Goal: Information Seeking & Learning: Find specific fact

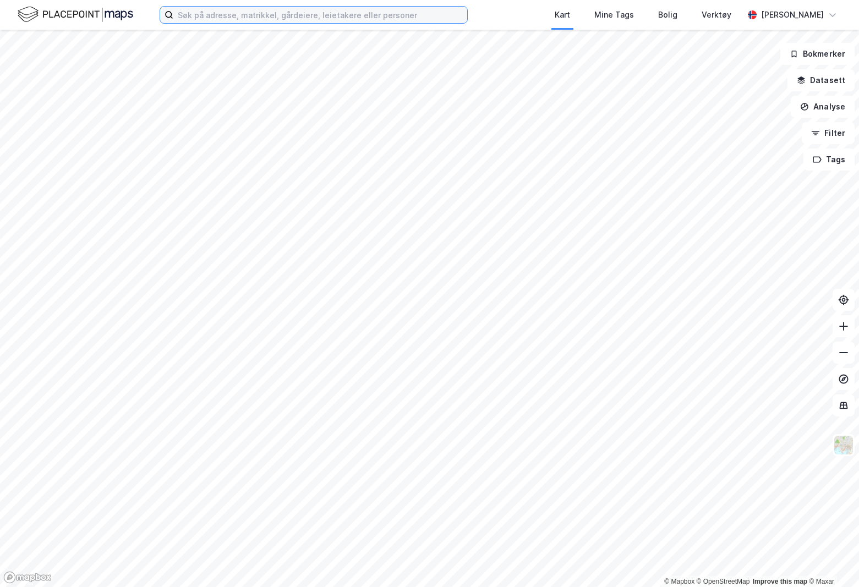
click at [399, 16] on input at bounding box center [320, 15] width 294 height 17
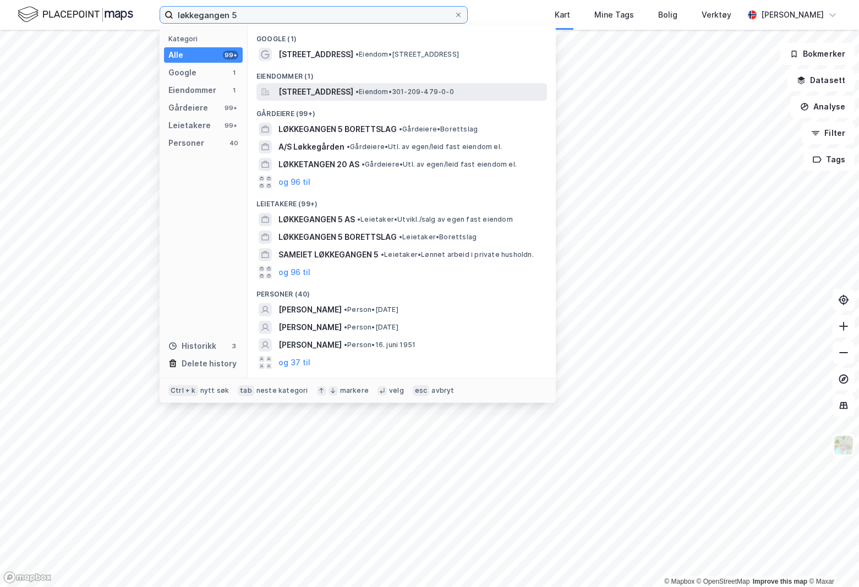
type input "løkkegangen 5"
click at [353, 89] on span "[STREET_ADDRESS]" at bounding box center [315, 91] width 75 height 13
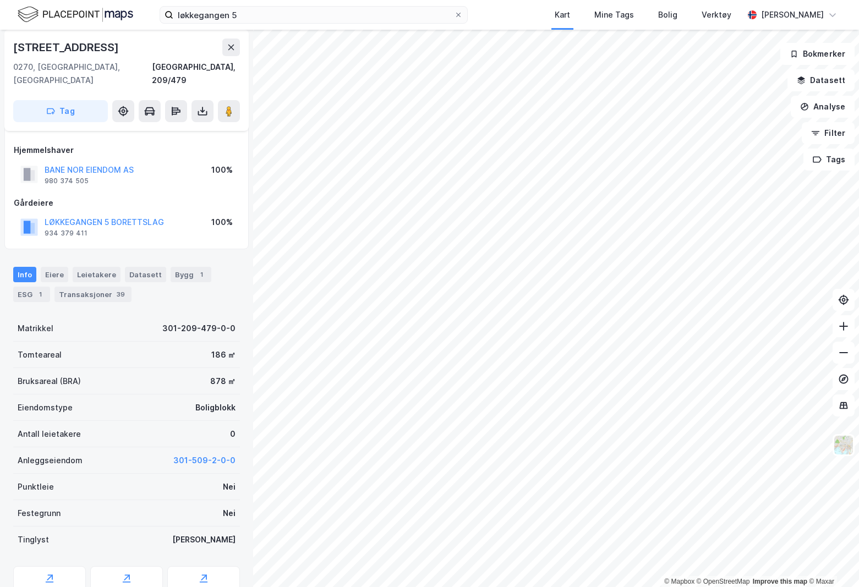
scroll to position [91, 0]
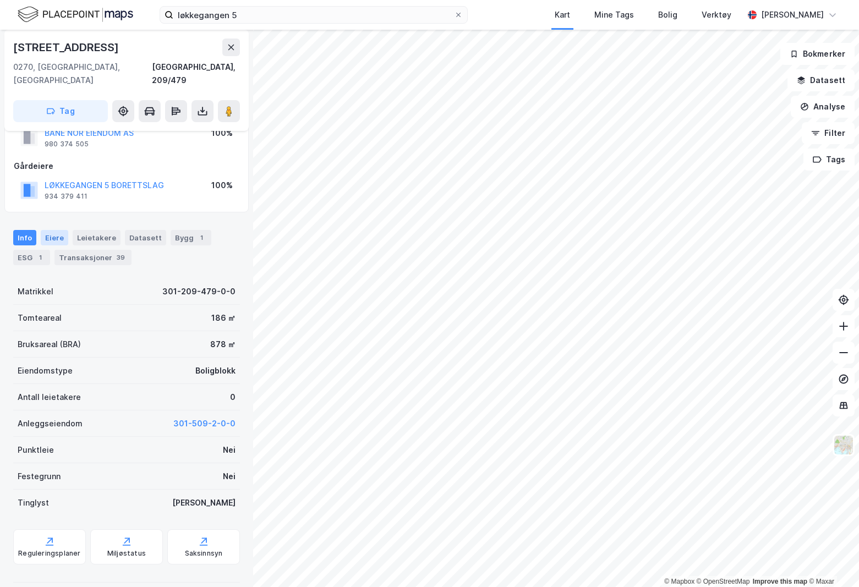
click at [61, 232] on div "Eiere" at bounding box center [55, 237] width 28 height 15
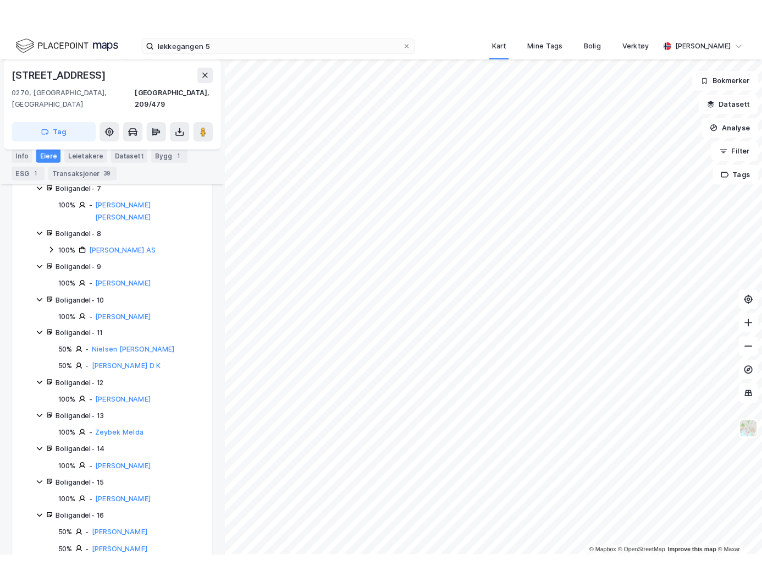
scroll to position [660, 0]
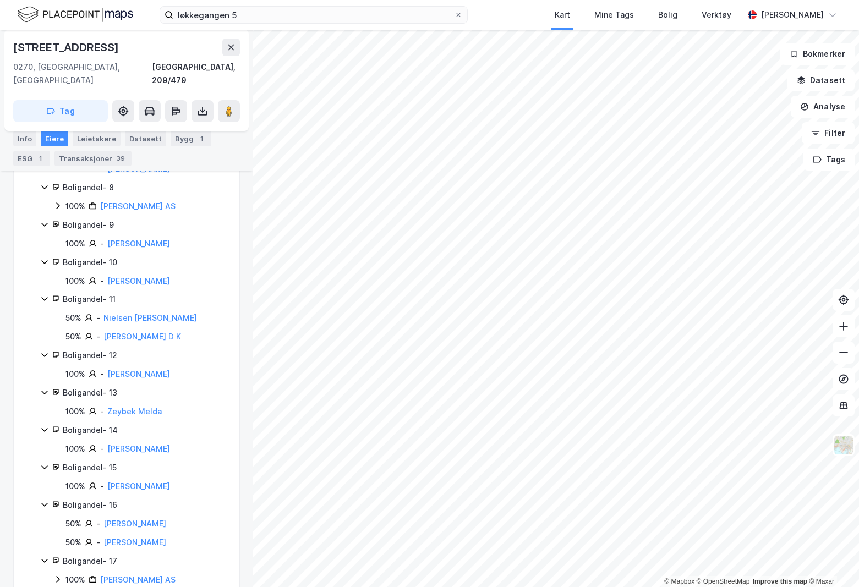
click at [273, 24] on div "løkkegangen 5 Kart Mine Tags Bolig Verktøy [PERSON_NAME]" at bounding box center [429, 15] width 859 height 30
click at [268, 16] on input "løkkegangen 5" at bounding box center [313, 15] width 281 height 17
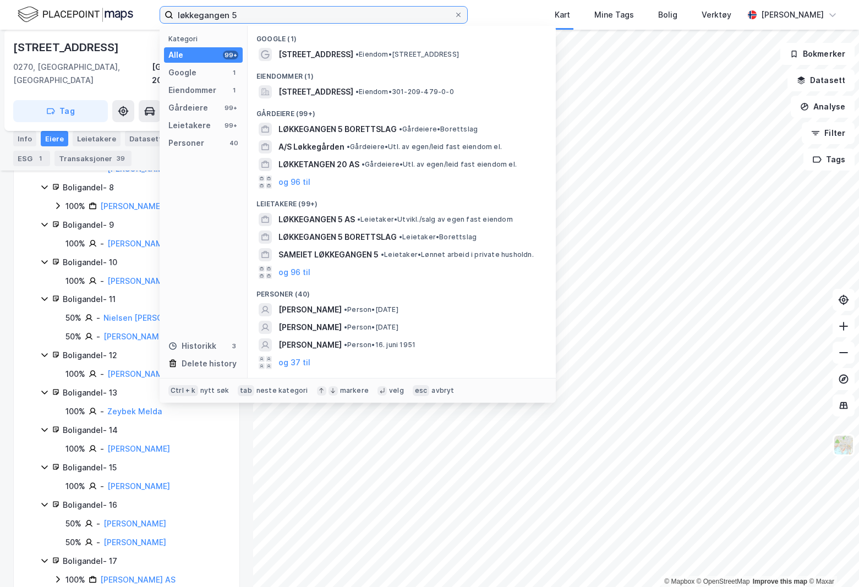
click at [268, 16] on input "løkkegangen 5" at bounding box center [313, 15] width 281 height 17
